Goal: Task Accomplishment & Management: Use online tool/utility

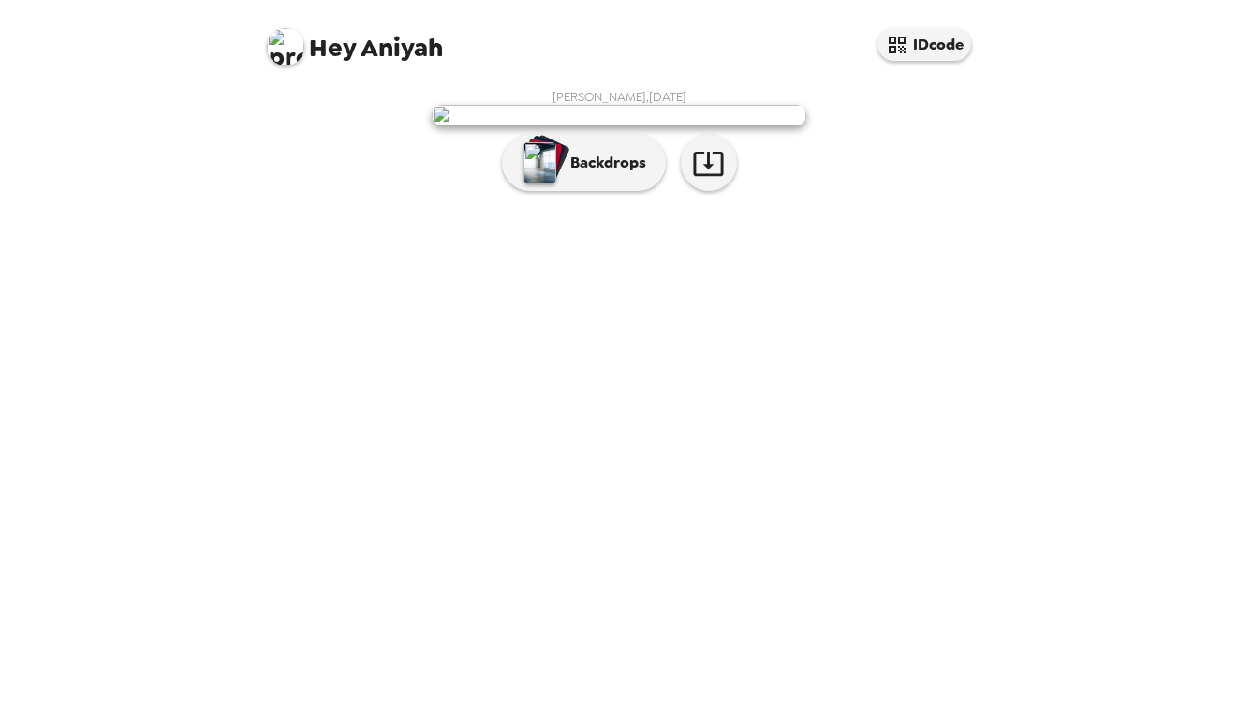
click at [894, 200] on div "[PERSON_NAME] , [DATE] Backdrops" at bounding box center [618, 144] width 711 height 111
click at [583, 174] on p "Backdrops" at bounding box center [603, 163] width 85 height 22
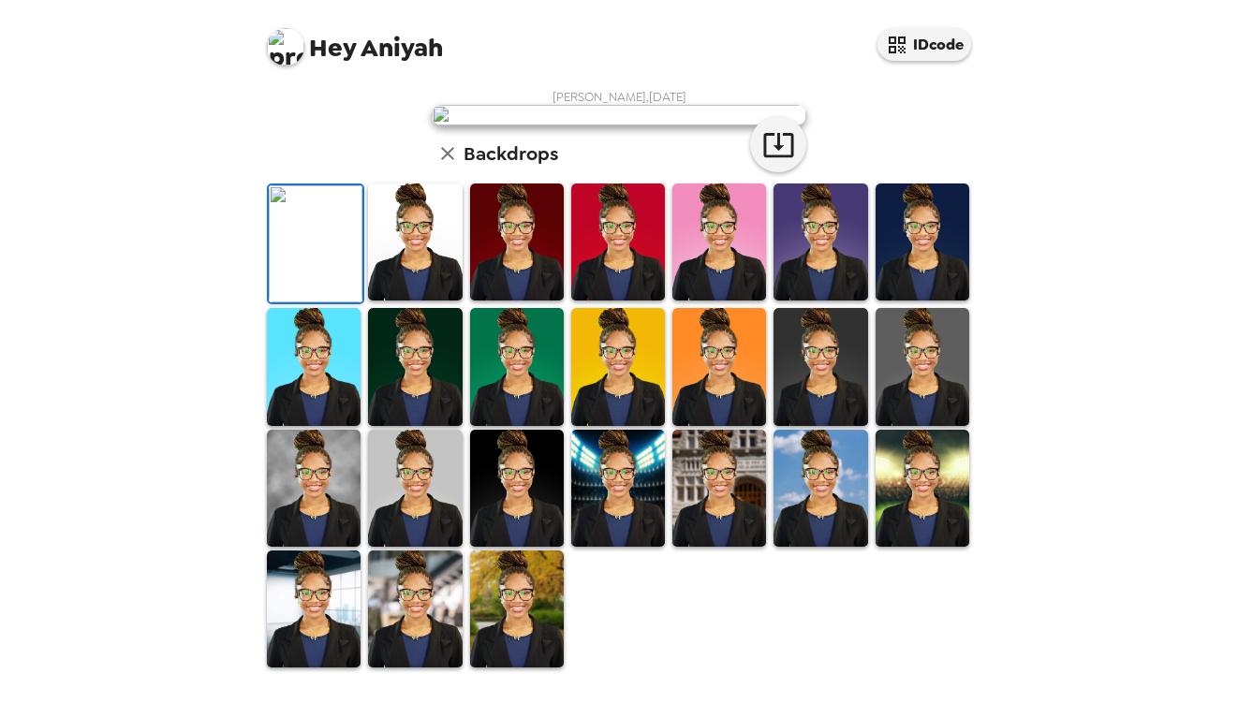
scroll to position [347, 0]
click at [414, 300] on img at bounding box center [415, 241] width 94 height 117
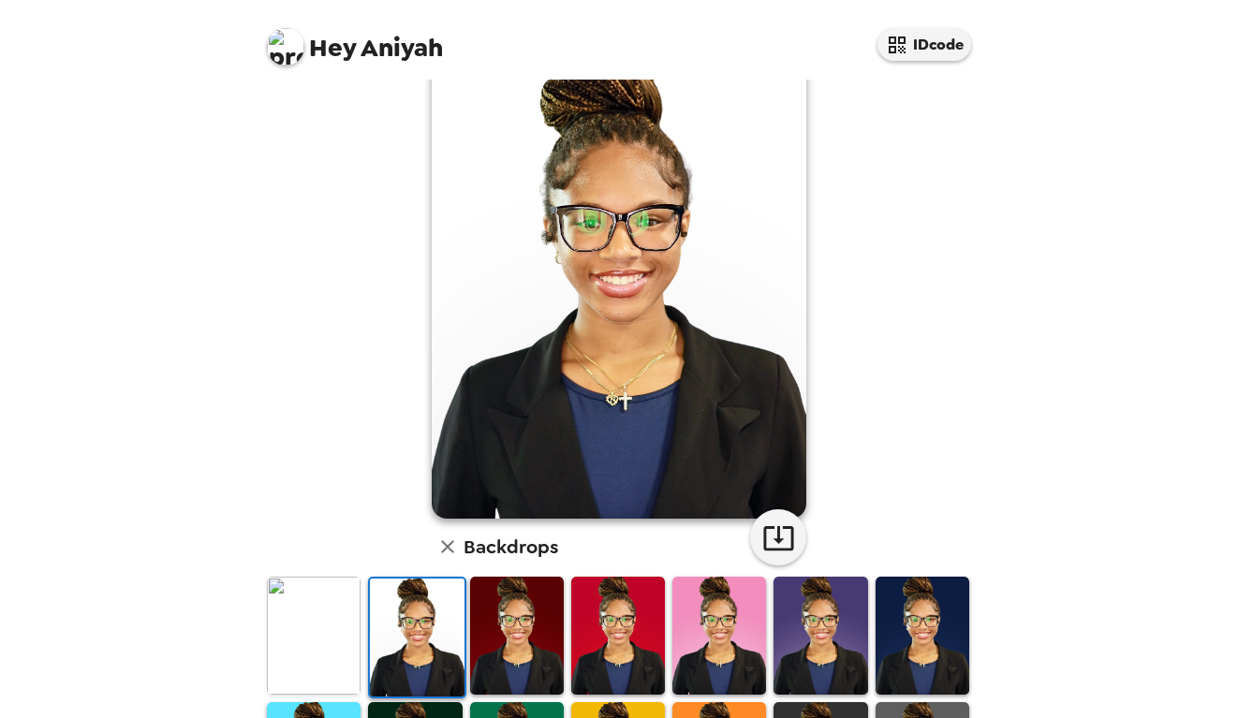
scroll to position [0, 0]
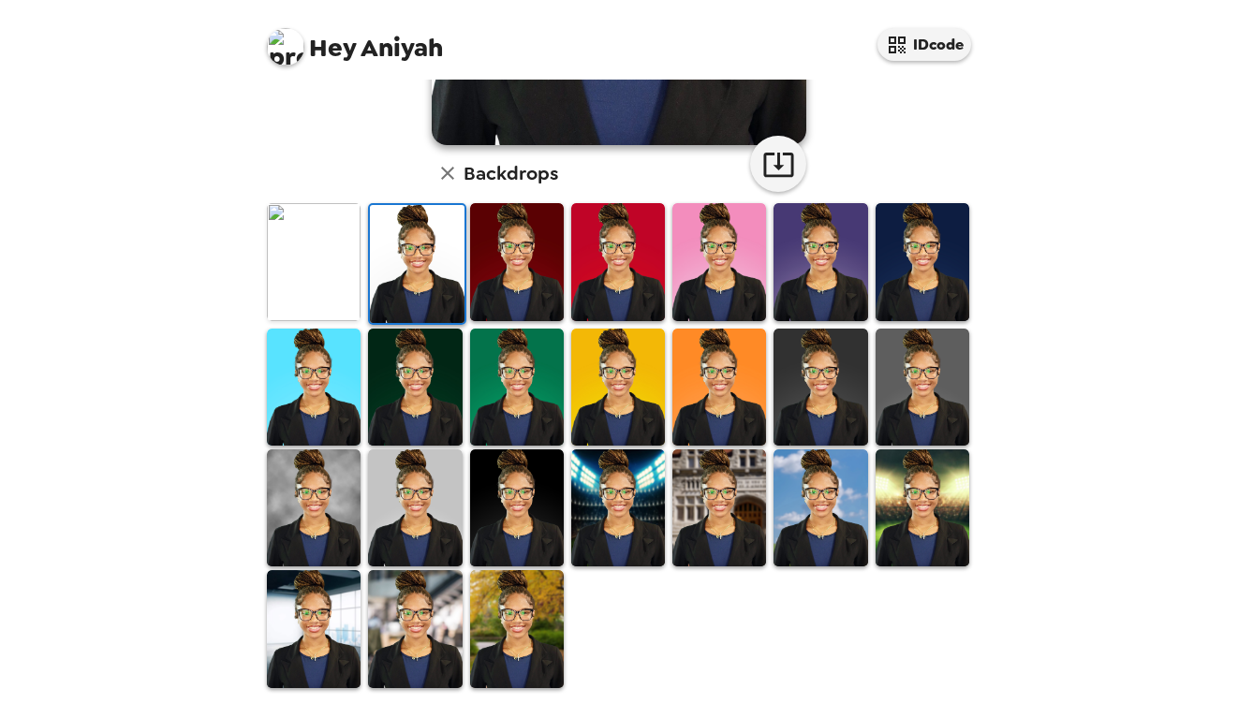
click at [509, 514] on img at bounding box center [517, 507] width 94 height 117
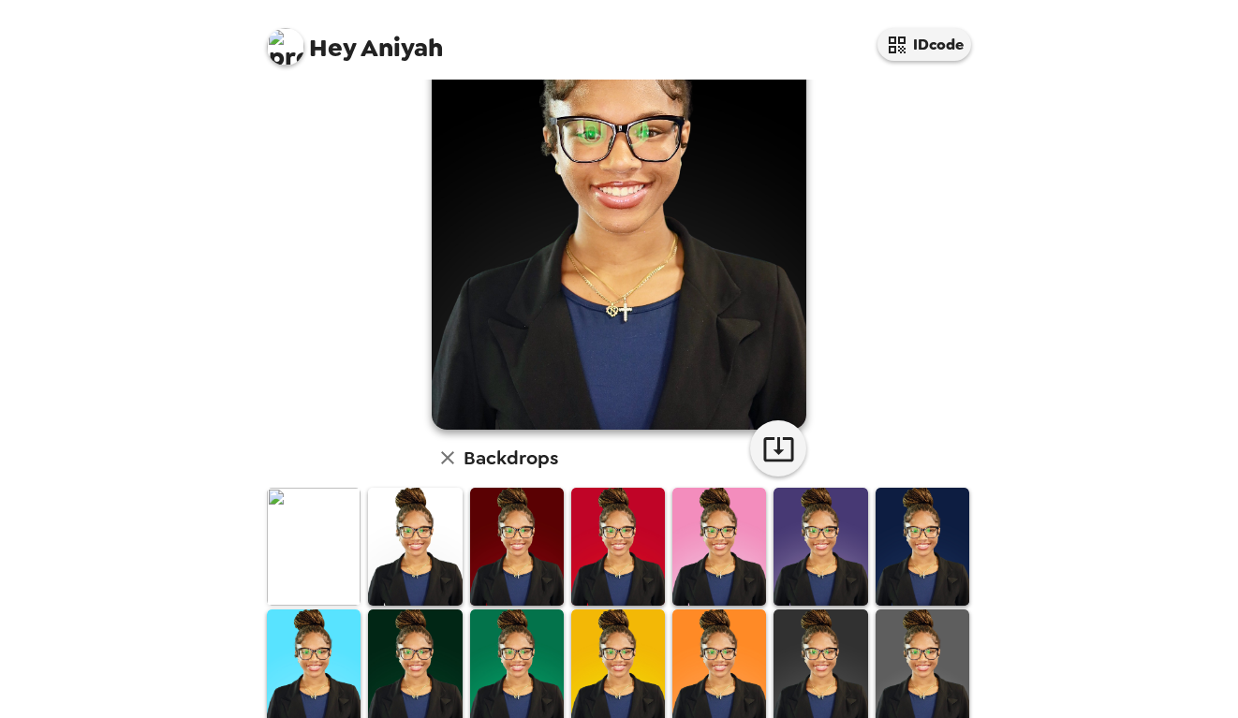
scroll to position [194, 0]
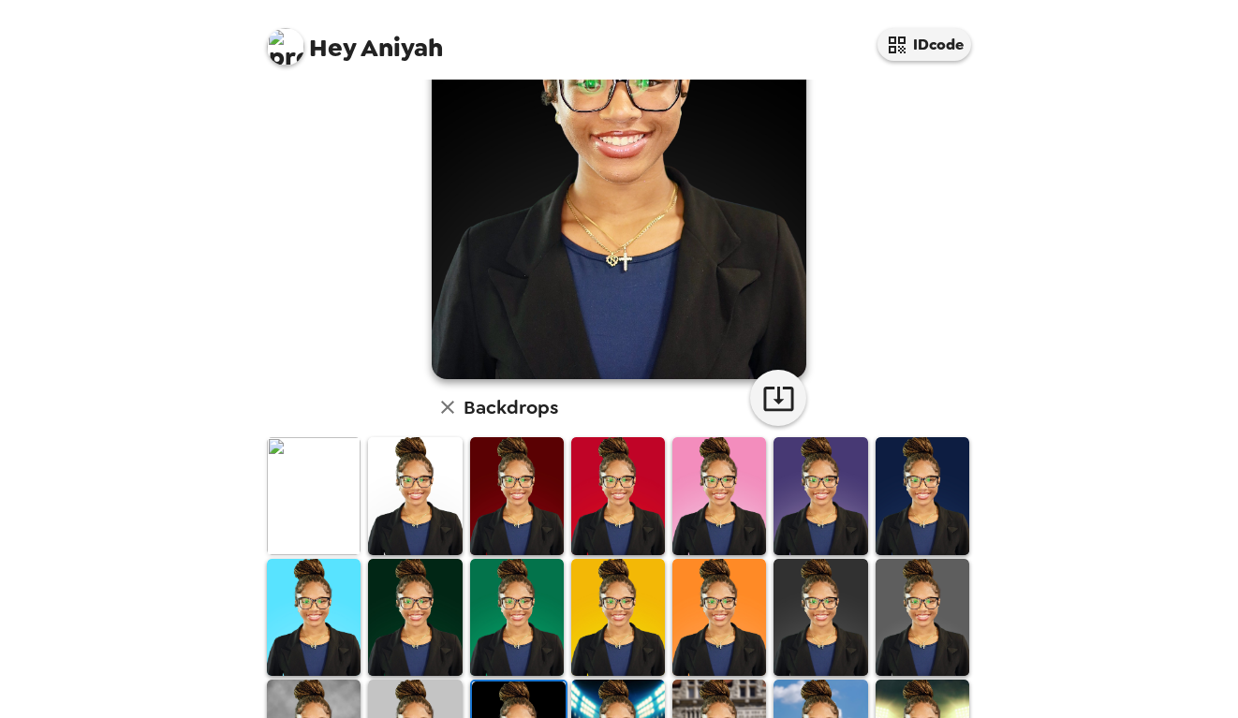
click at [925, 516] on img at bounding box center [922, 495] width 94 height 117
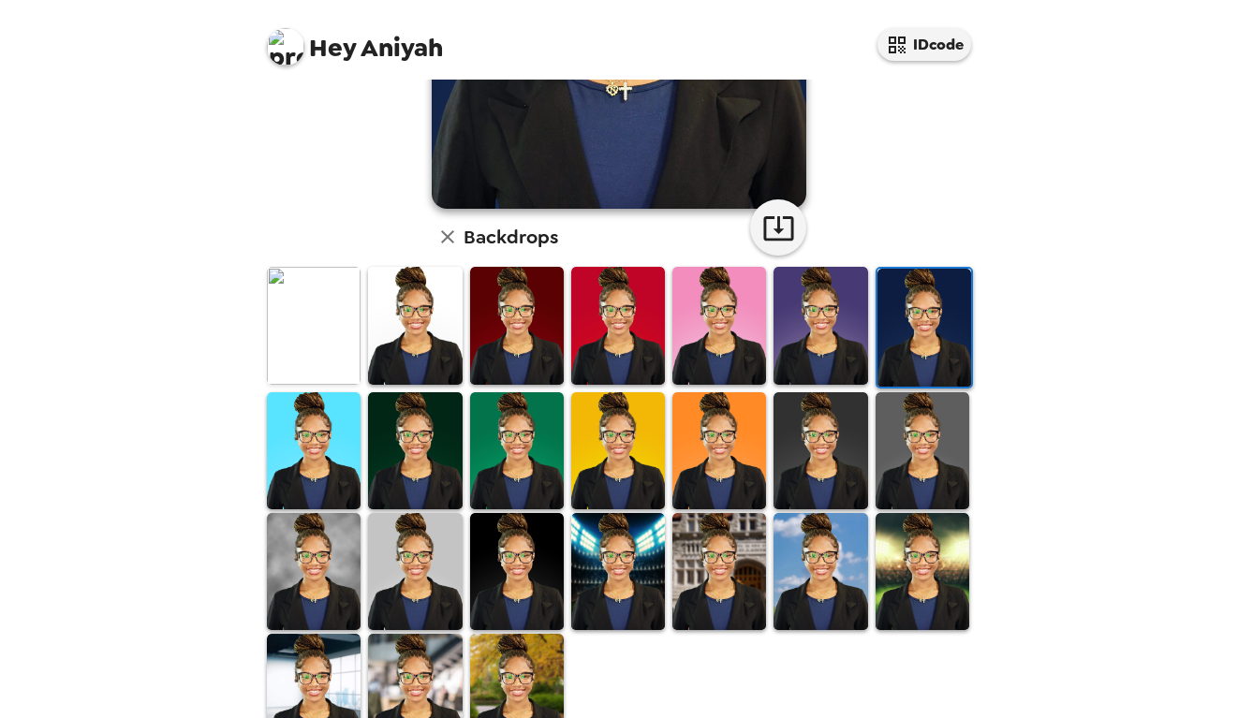
scroll to position [370, 0]
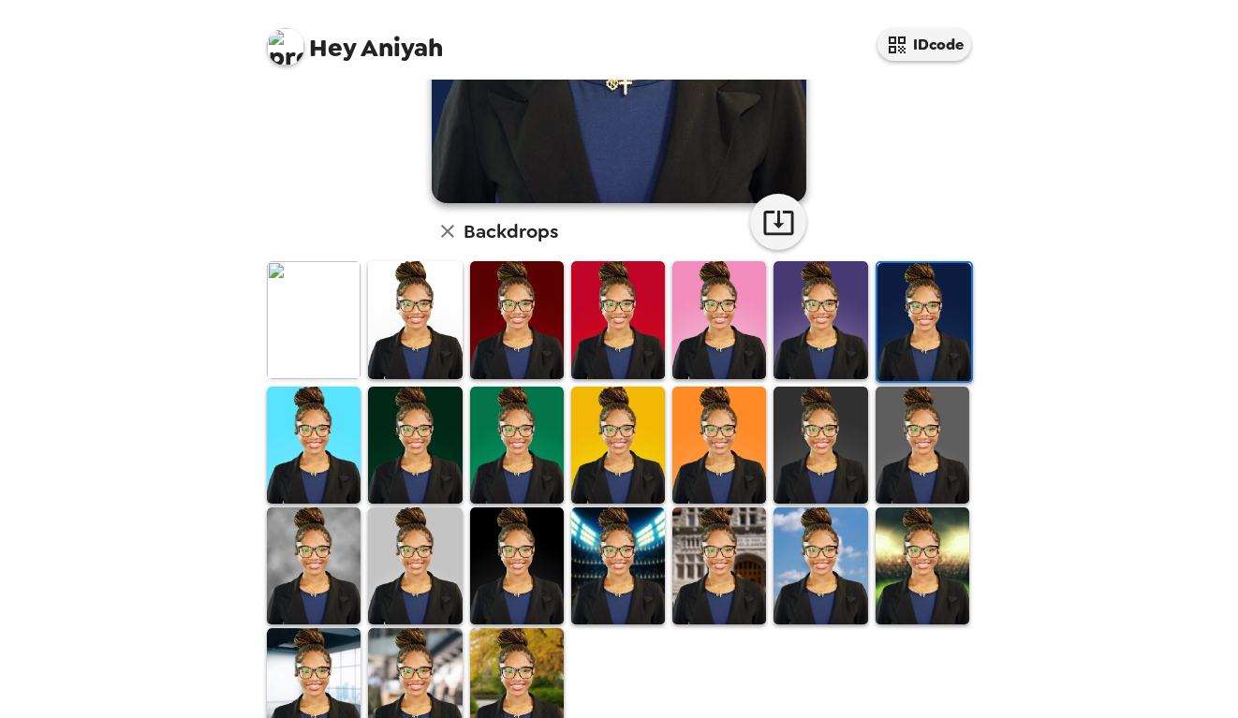
click at [312, 333] on img at bounding box center [314, 319] width 94 height 117
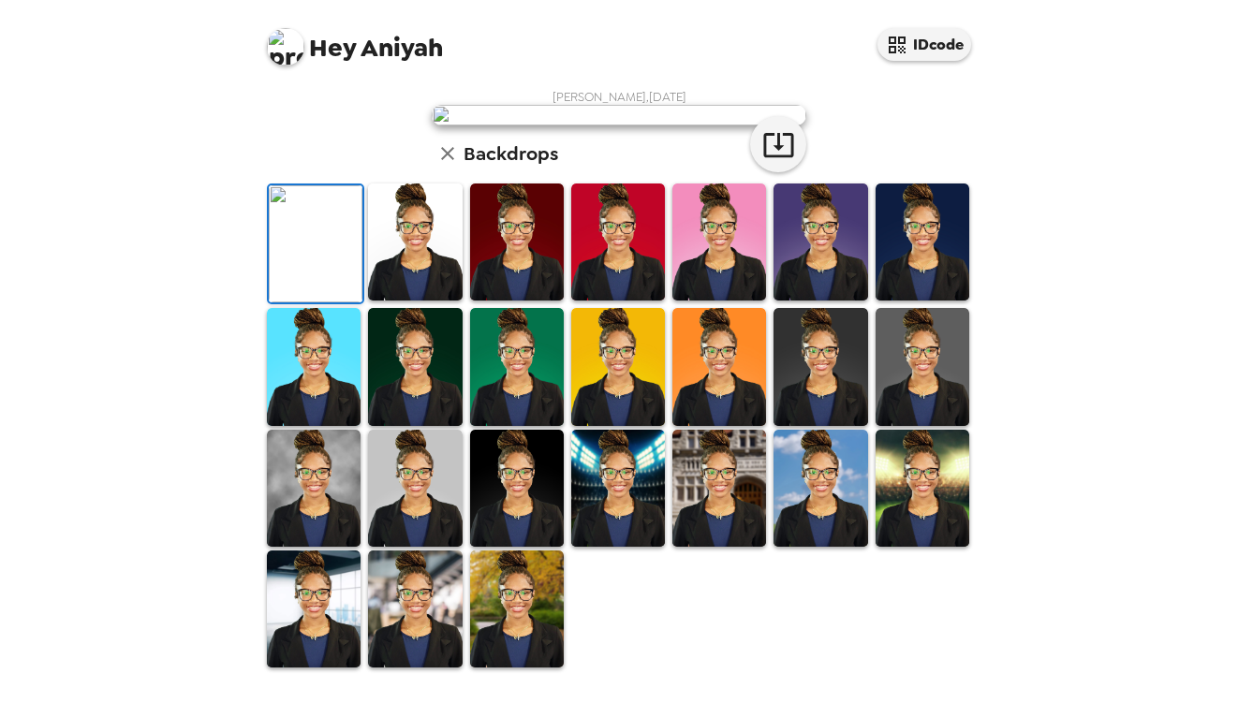
scroll to position [129, 0]
click at [407, 300] on img at bounding box center [415, 241] width 94 height 117
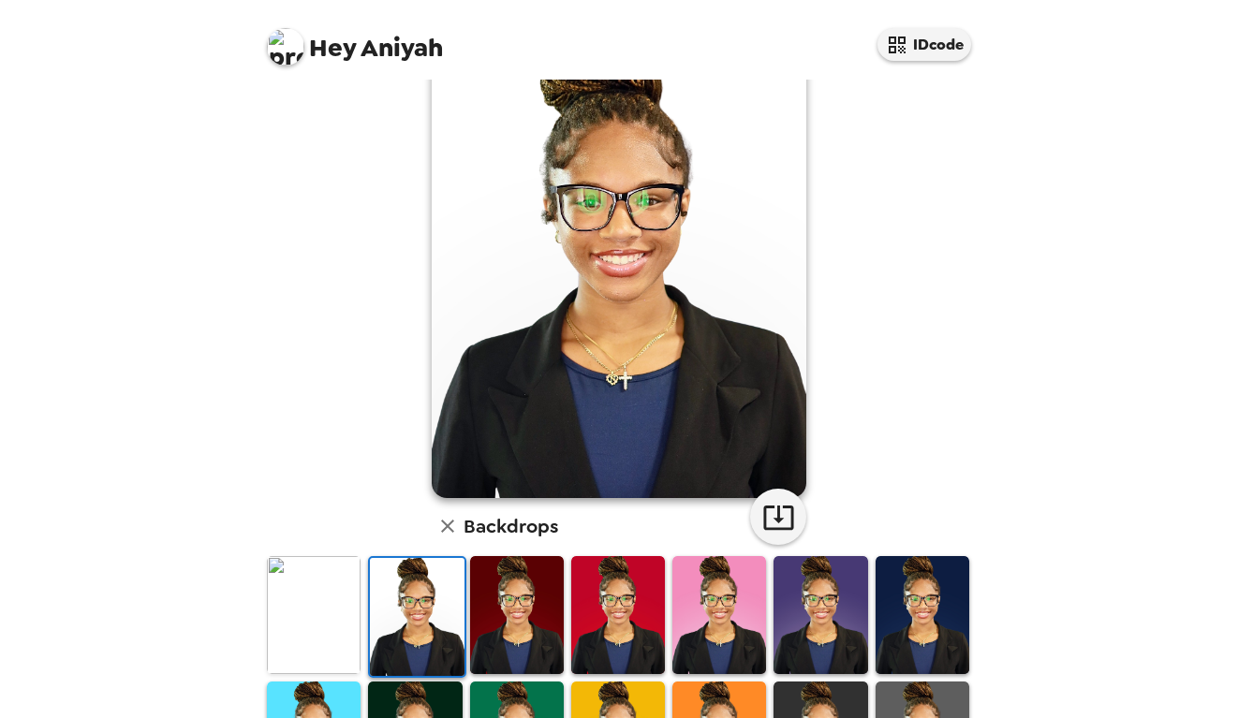
scroll to position [95, 0]
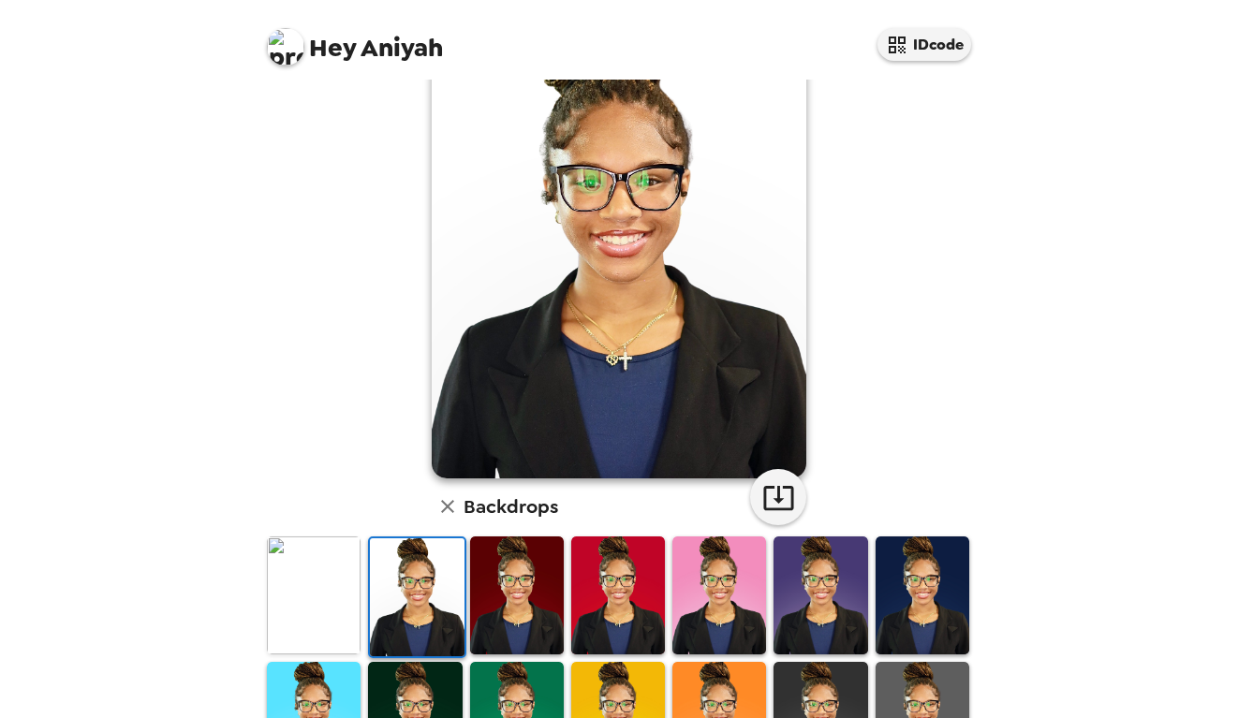
click at [304, 595] on img at bounding box center [314, 594] width 94 height 117
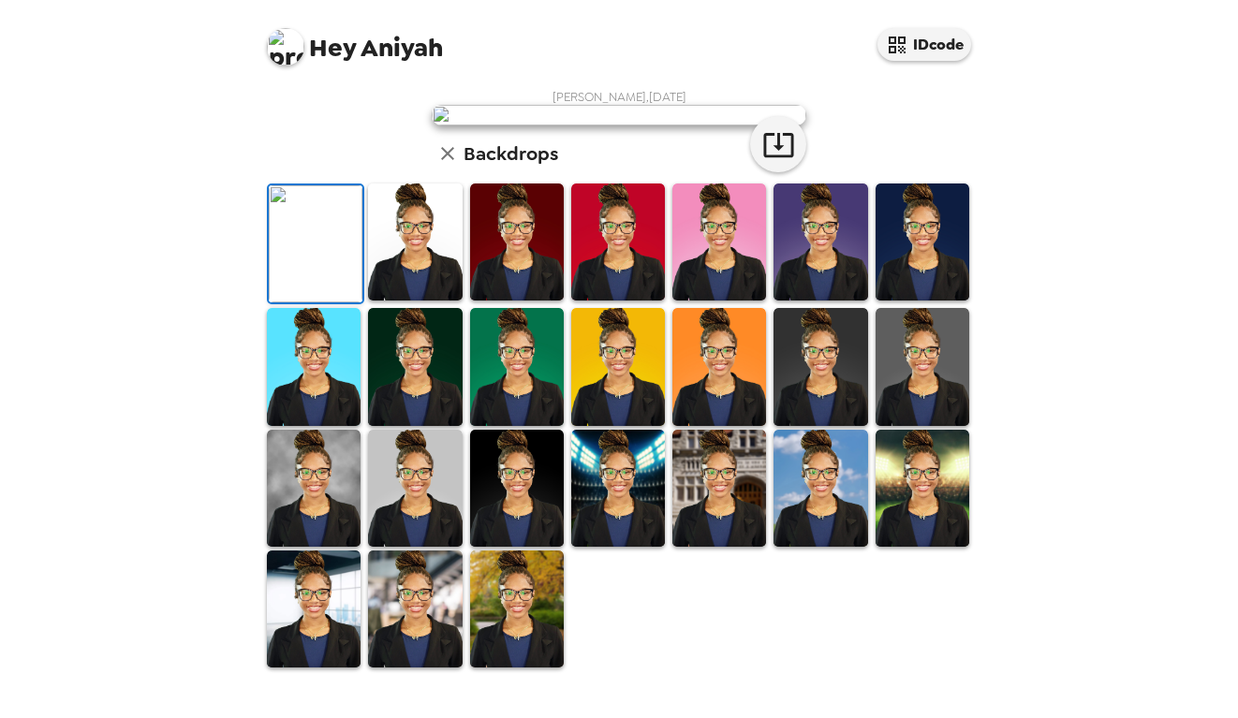
scroll to position [0, 0]
click at [780, 161] on icon "button" at bounding box center [778, 144] width 33 height 33
click at [742, 86] on div "[PERSON_NAME] , [DATE] Backdrops" at bounding box center [618, 379] width 749 height 599
click at [399, 300] on img at bounding box center [415, 241] width 94 height 117
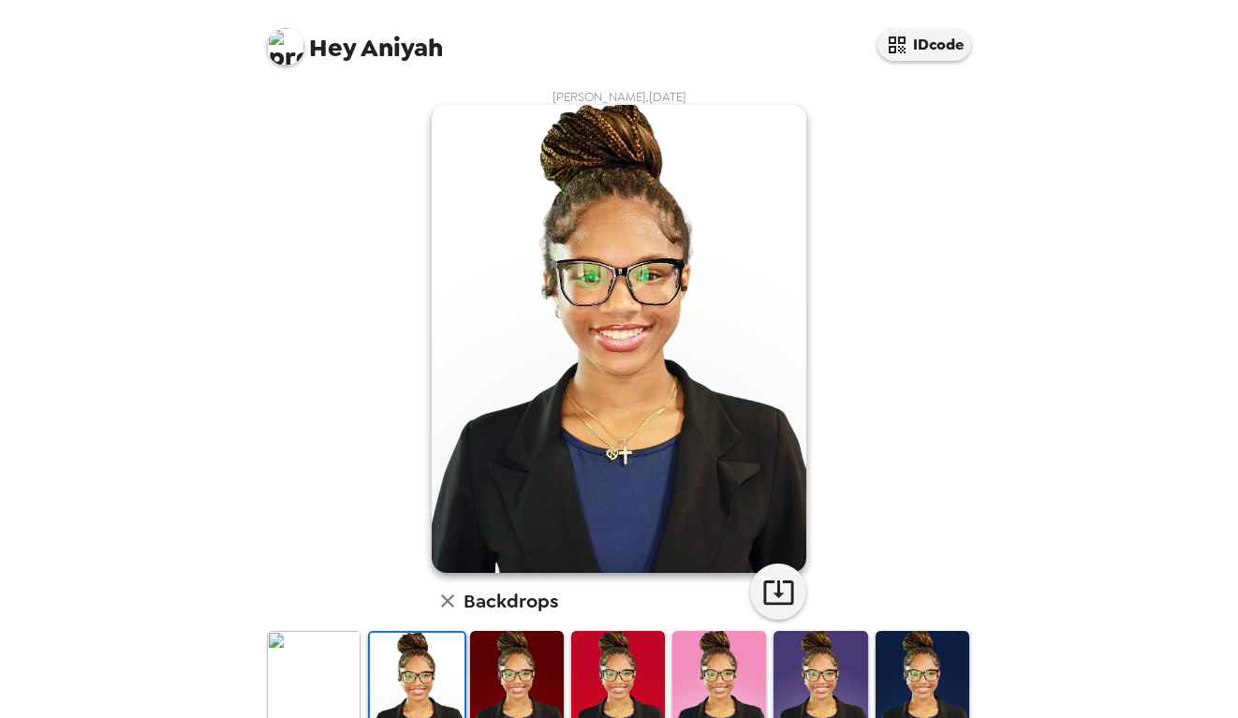
click at [919, 706] on img at bounding box center [922, 689] width 94 height 117
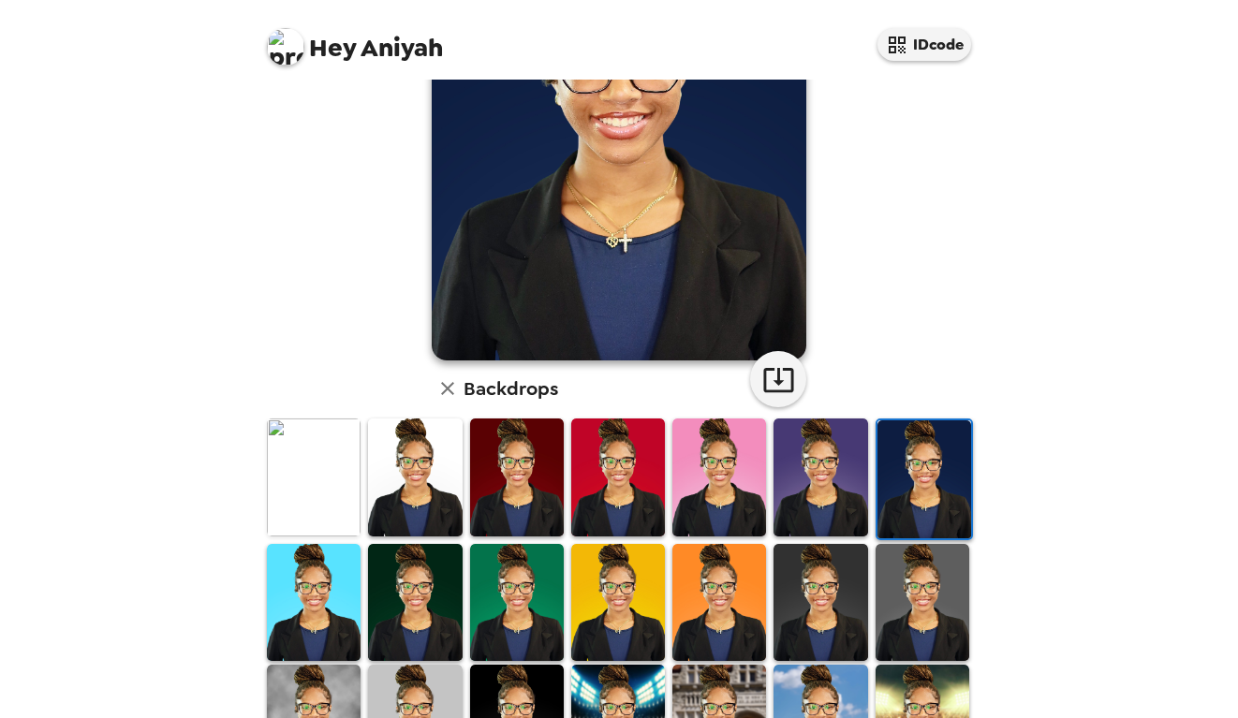
scroll to position [214, 0]
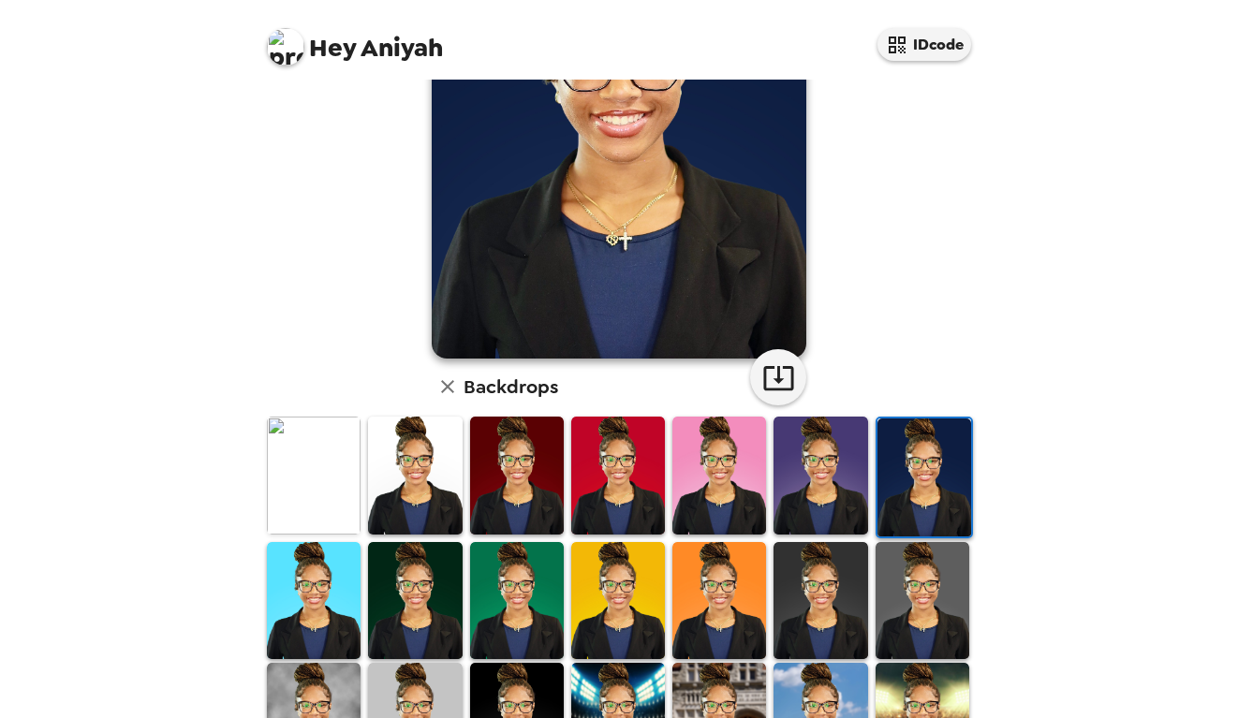
click at [798, 581] on img at bounding box center [820, 600] width 94 height 117
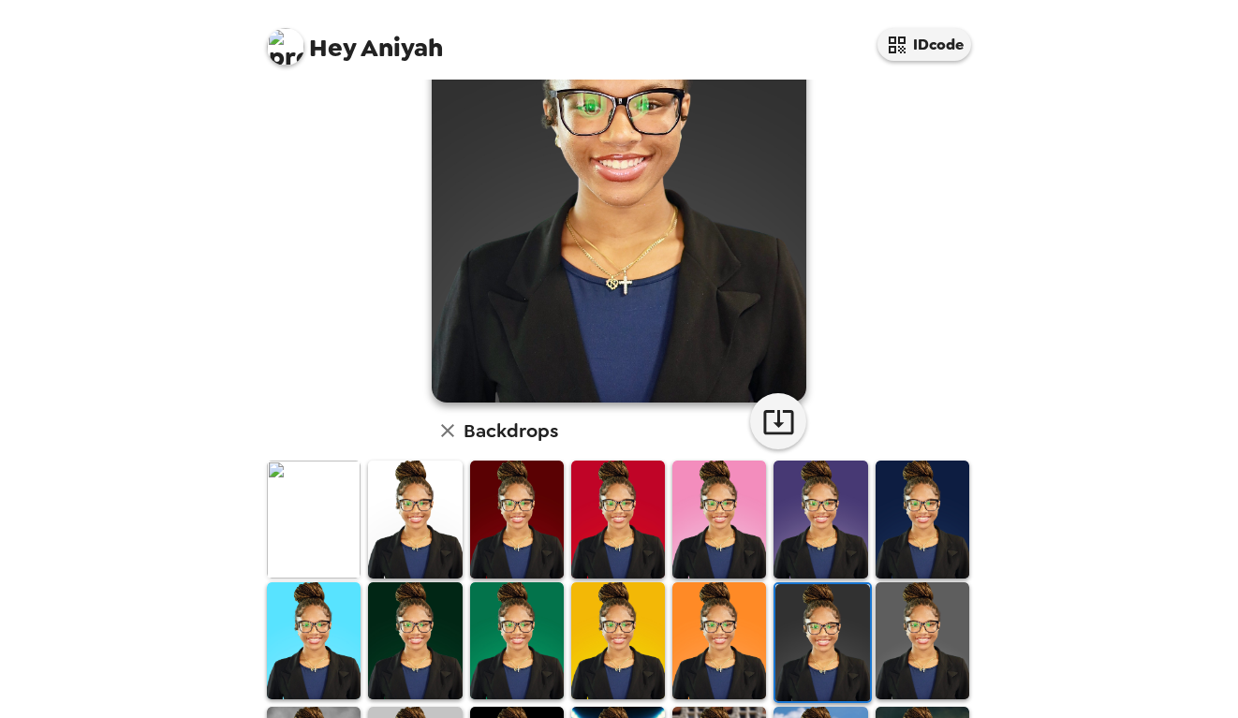
scroll to position [198, 0]
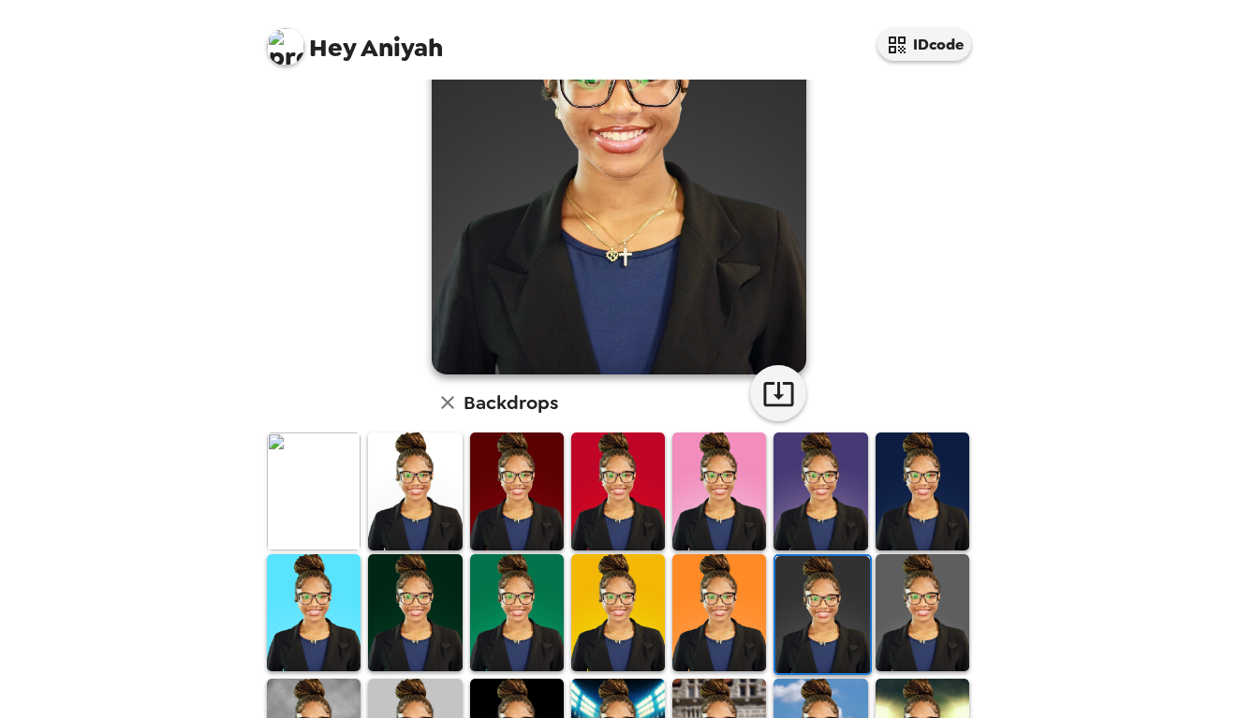
click at [922, 619] on img at bounding box center [922, 612] width 94 height 117
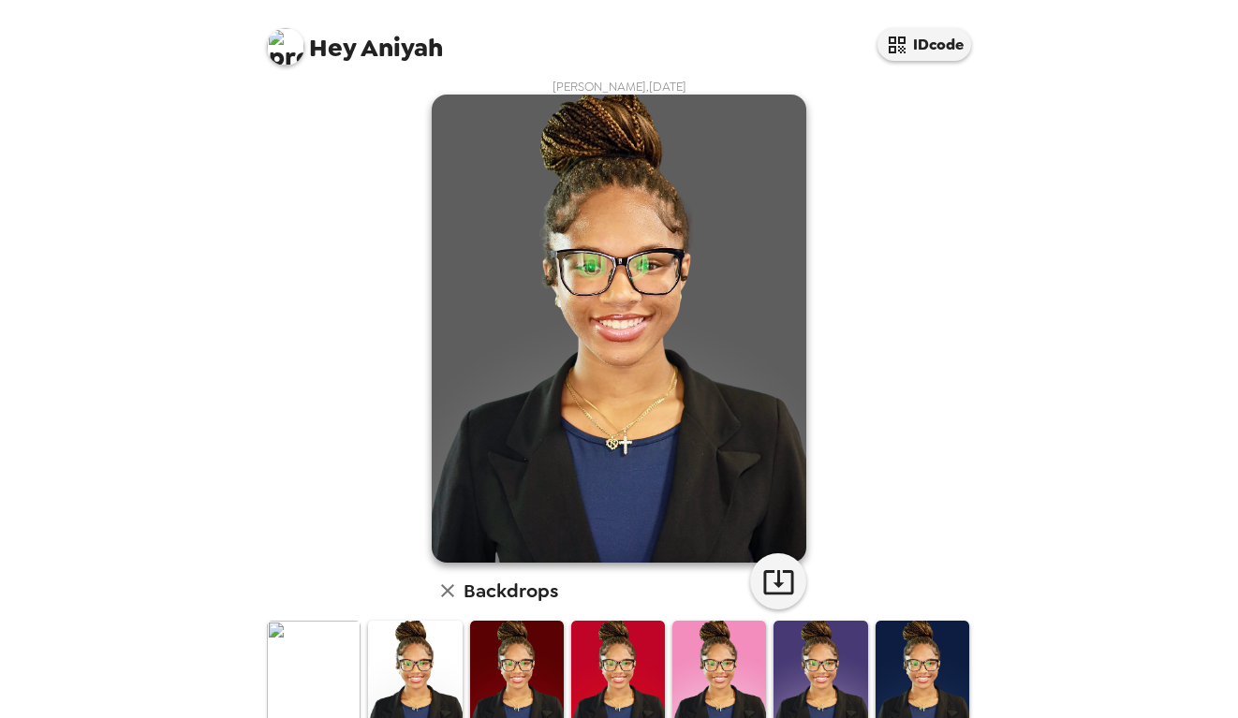
scroll to position [8, 0]
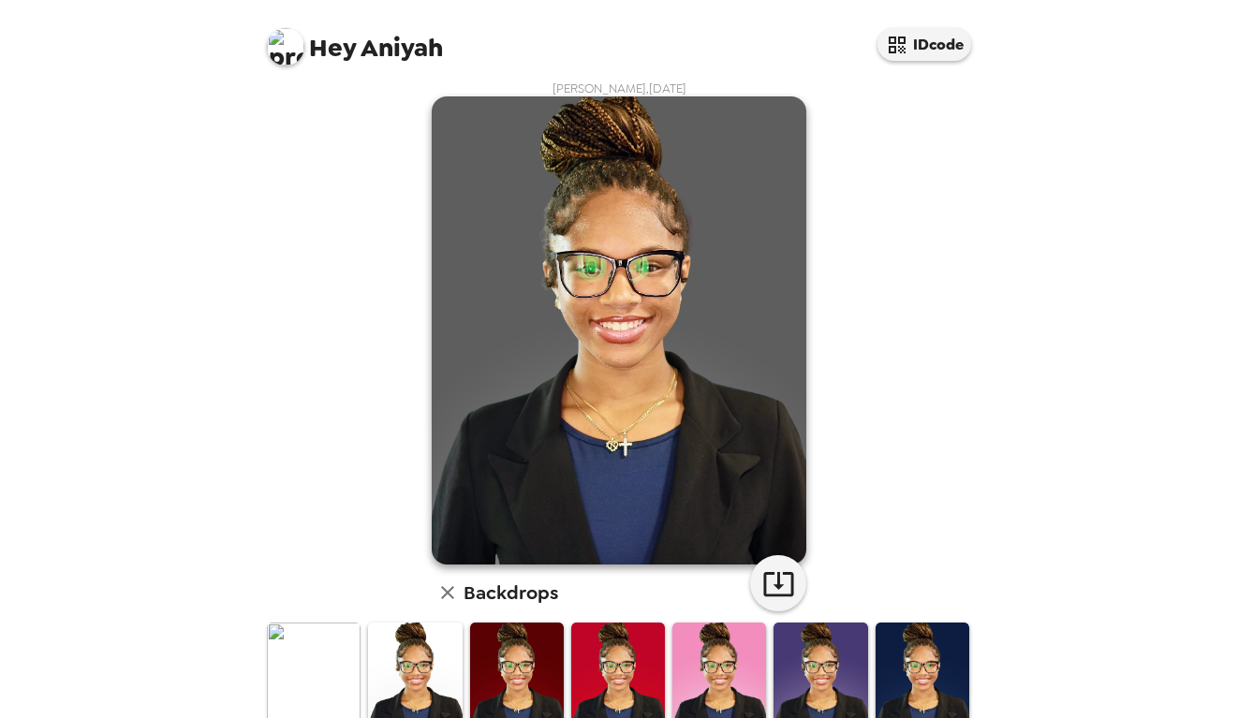
drag, startPoint x: 365, startPoint y: 259, endPoint x: 82, endPoint y: 184, distance: 292.4
click at [82, 184] on div "Hey Aniyah IDcode [PERSON_NAME] , [DATE] Backdrops" at bounding box center [619, 359] width 1238 height 718
